Goal: Information Seeking & Learning: Learn about a topic

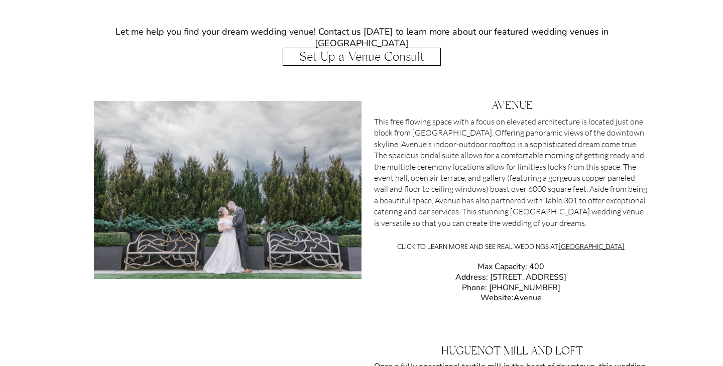
scroll to position [1238, 0]
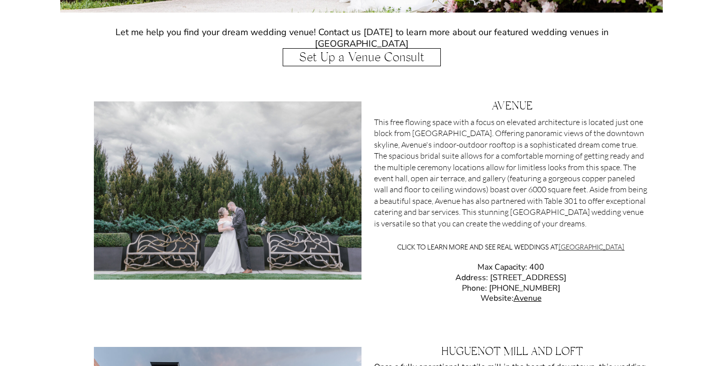
click at [589, 245] on link "[GEOGRAPHIC_DATA]" at bounding box center [591, 247] width 66 height 9
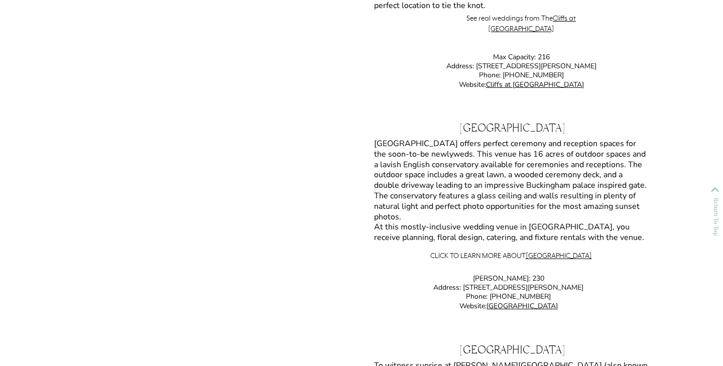
scroll to position [5919, 0]
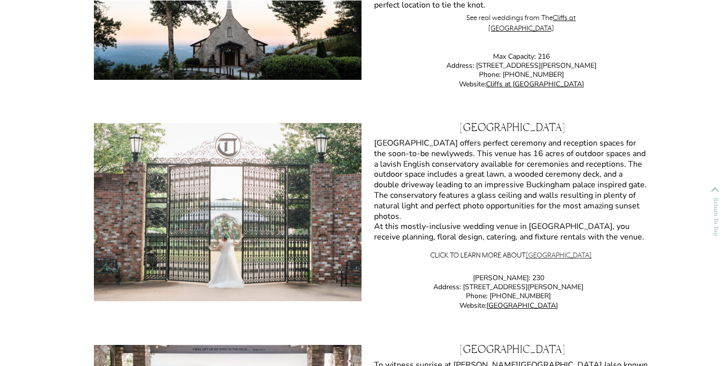
click at [567, 256] on link "[GEOGRAPHIC_DATA]" at bounding box center [559, 255] width 66 height 9
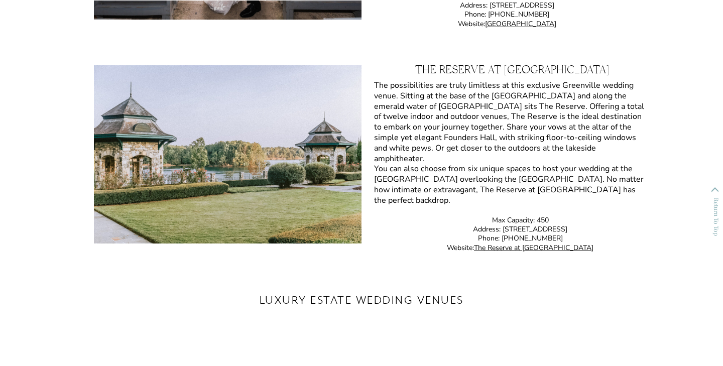
scroll to position [6424, 0]
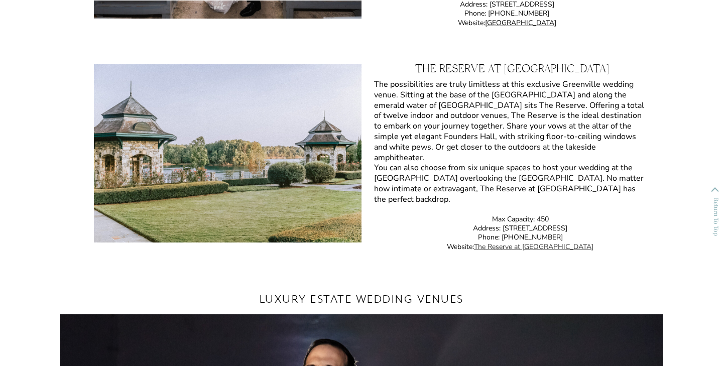
click at [543, 249] on link "The Reserve at [GEOGRAPHIC_DATA]" at bounding box center [534, 247] width 120 height 10
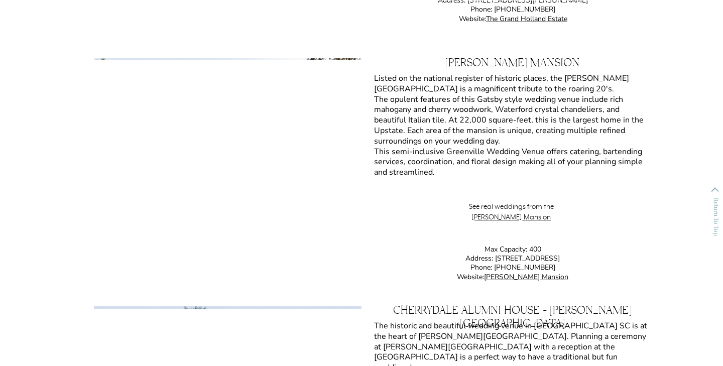
scroll to position [7366, 0]
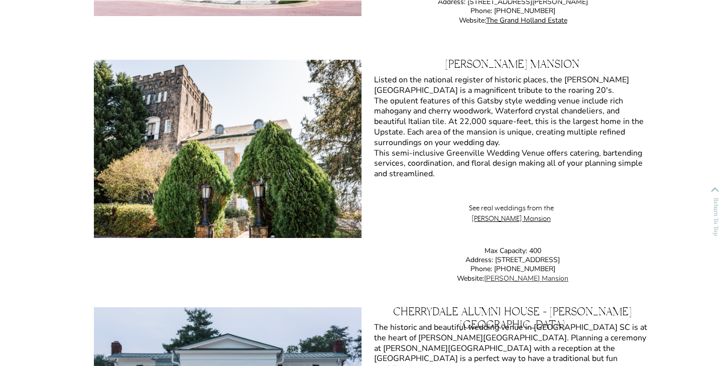
click at [520, 278] on link "[PERSON_NAME] Mansion" at bounding box center [526, 279] width 84 height 10
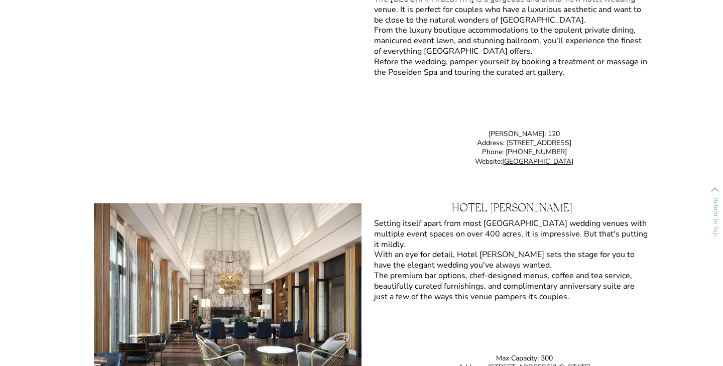
scroll to position [4996, 0]
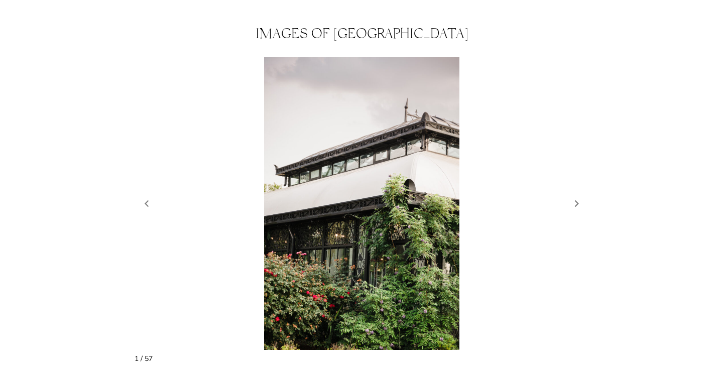
scroll to position [872, 0]
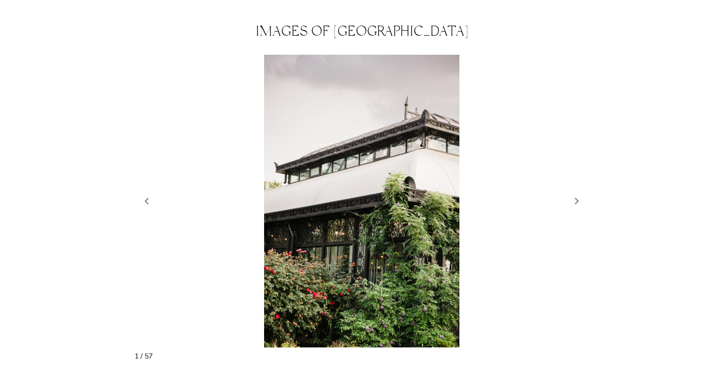
click at [574, 198] on figure "2 / 59" at bounding box center [362, 201] width 454 height 293
click at [580, 194] on link "Next slide" at bounding box center [577, 201] width 14 height 15
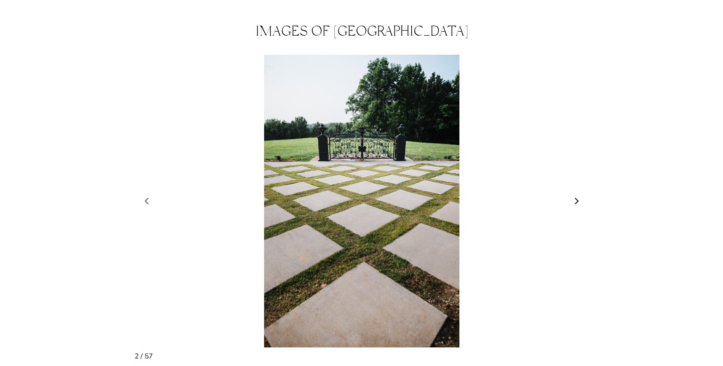
click at [581, 194] on link "Next slide" at bounding box center [577, 201] width 14 height 15
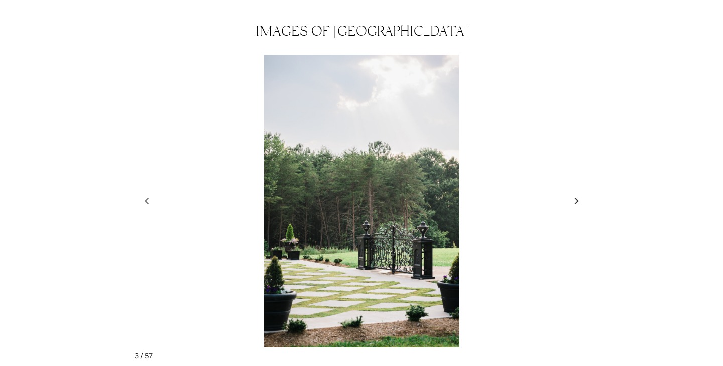
click at [581, 194] on link "Next slide" at bounding box center [577, 201] width 14 height 15
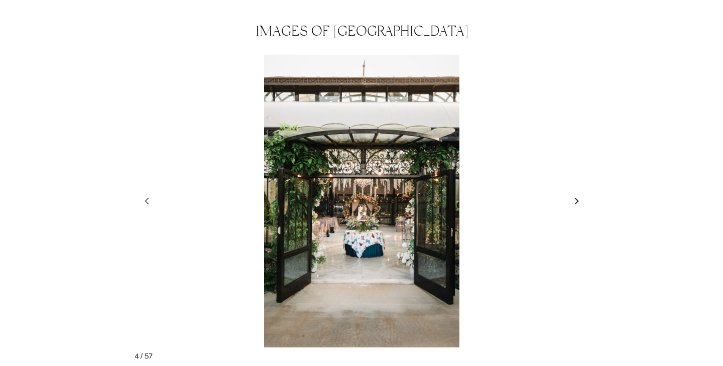
click at [581, 194] on link "Next slide" at bounding box center [577, 201] width 14 height 15
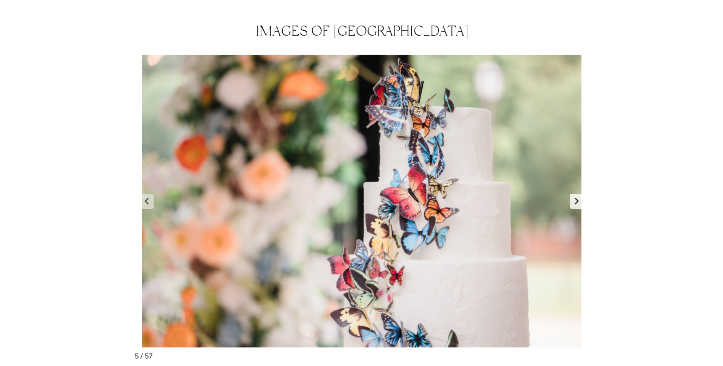
click at [581, 194] on link "Next slide" at bounding box center [577, 201] width 14 height 15
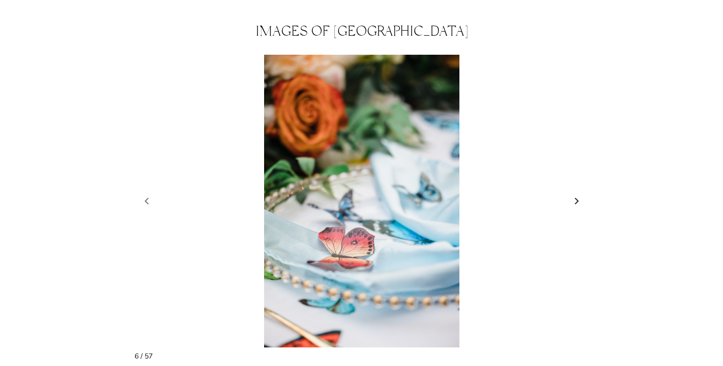
click at [582, 194] on link "Next slide" at bounding box center [577, 201] width 14 height 15
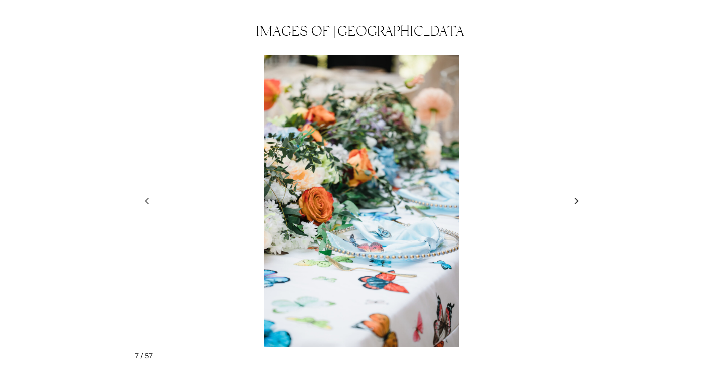
click at [582, 194] on link "Next slide" at bounding box center [577, 201] width 14 height 15
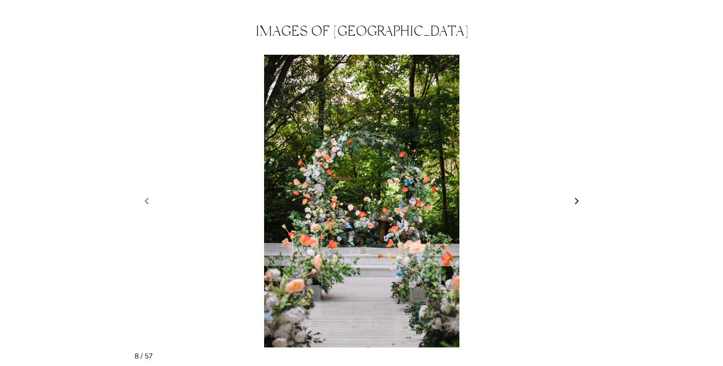
click at [582, 194] on link "Next slide" at bounding box center [577, 201] width 14 height 15
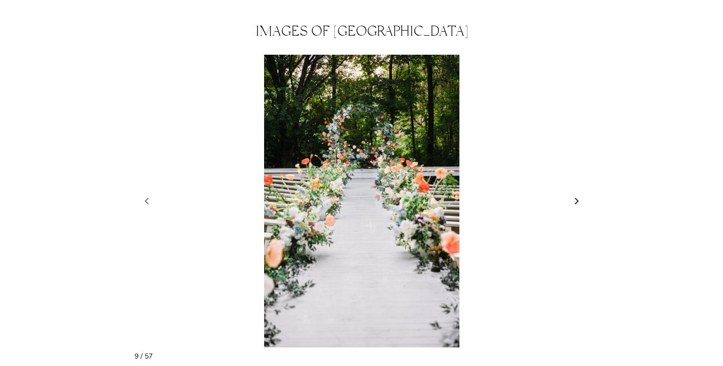
click at [582, 194] on link "Next slide" at bounding box center [577, 201] width 14 height 15
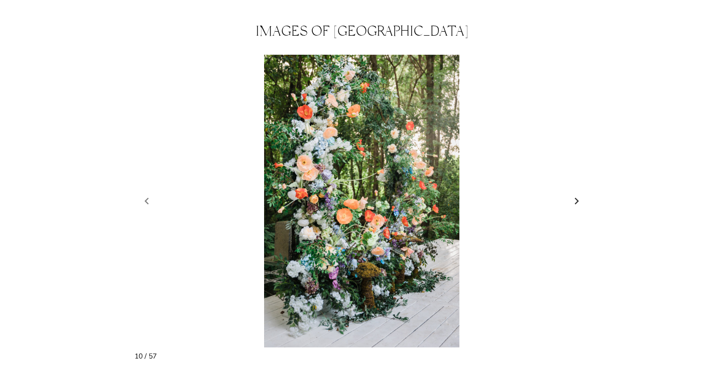
click at [582, 194] on link "Next slide" at bounding box center [577, 201] width 14 height 15
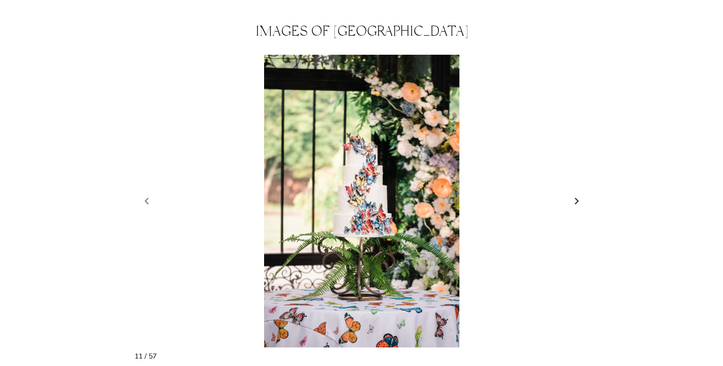
click at [582, 194] on link "Next slide" at bounding box center [577, 201] width 14 height 15
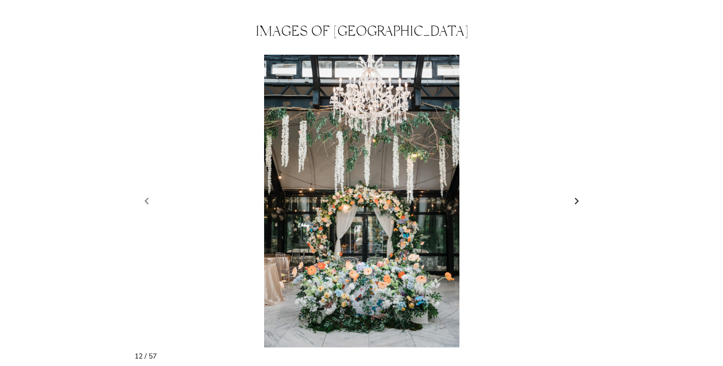
click at [583, 194] on link "Next slide" at bounding box center [577, 201] width 14 height 15
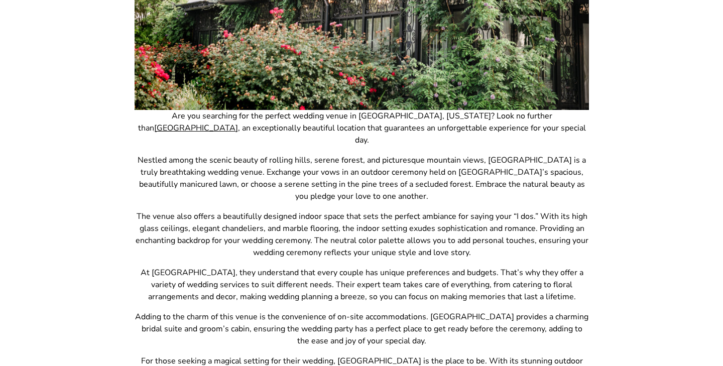
scroll to position [0, 0]
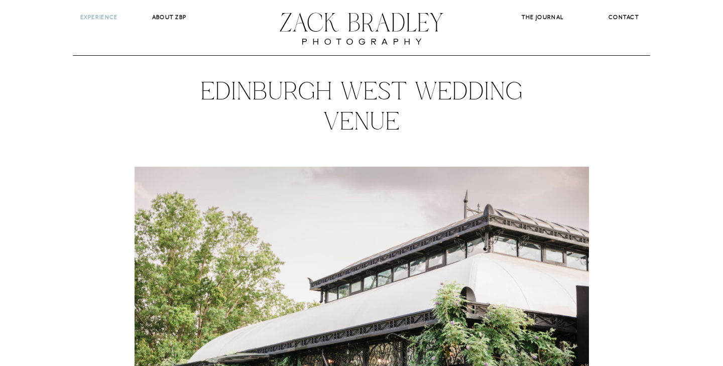
click at [103, 15] on b "Experience" at bounding box center [99, 17] width 38 height 7
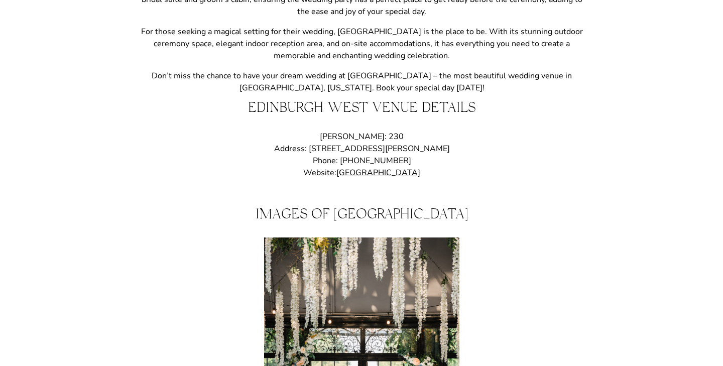
scroll to position [692, 0]
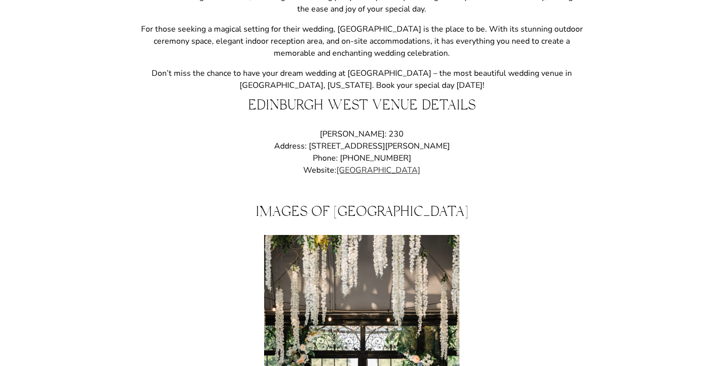
click at [391, 165] on link "[GEOGRAPHIC_DATA]" at bounding box center [378, 170] width 84 height 11
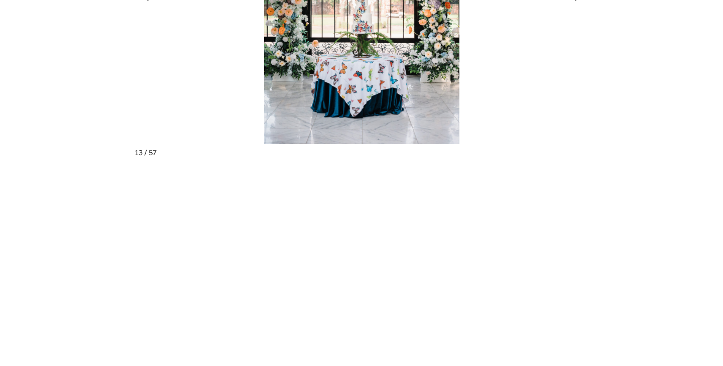
scroll to position [1076, 0]
